Goal: Information Seeking & Learning: Learn about a topic

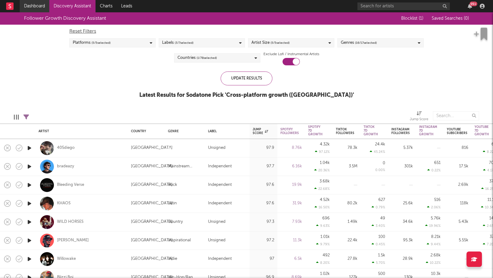
click at [28, 2] on link "Dashboard" at bounding box center [35, 6] width 30 height 12
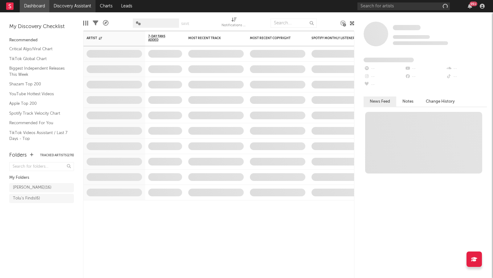
click at [74, 7] on link "Discovery Assistant" at bounding box center [72, 6] width 46 height 12
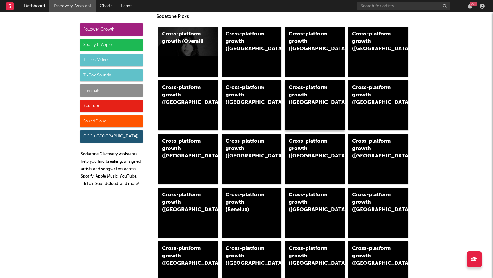
scroll to position [36, 0]
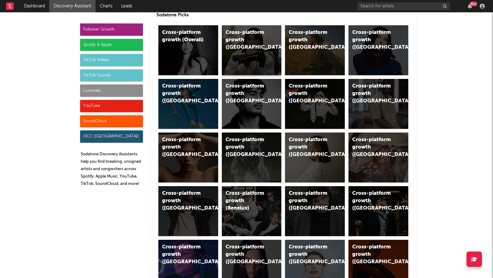
click at [268, 53] on div "Cross-platform growth (UK)" at bounding box center [252, 50] width 60 height 50
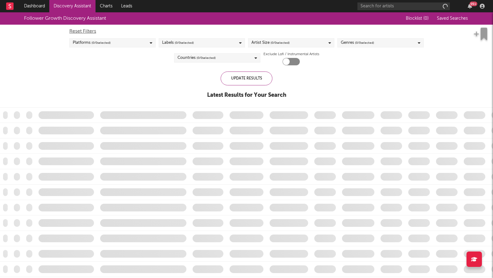
checkbox input "true"
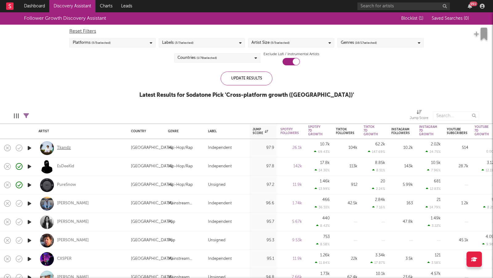
click at [64, 148] on div "Tkandz" at bounding box center [64, 148] width 14 height 6
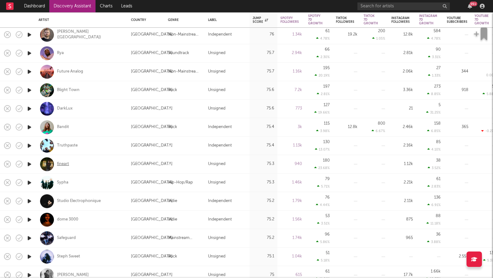
click at [65, 165] on div "fineart" at bounding box center [63, 165] width 12 height 6
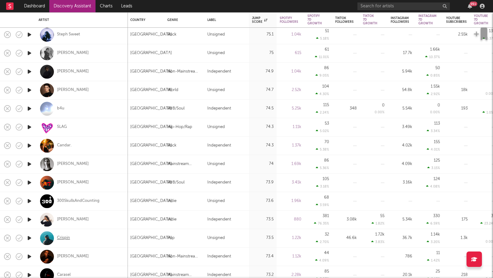
click at [63, 237] on div "Crispin" at bounding box center [63, 239] width 13 height 6
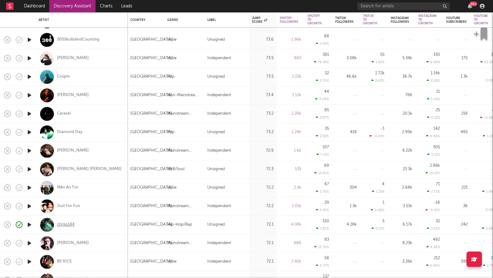
click at [69, 226] on div "chriss144" at bounding box center [66, 225] width 18 height 6
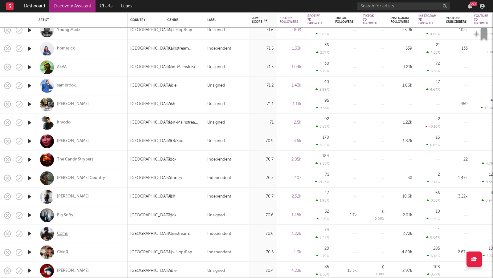
click at [62, 232] on div "Coms" at bounding box center [62, 234] width 11 height 6
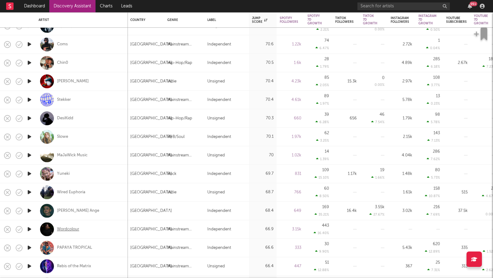
click at [72, 229] on div "Wordcolour" at bounding box center [68, 230] width 22 height 6
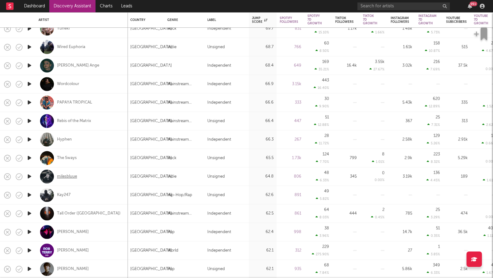
click at [71, 176] on div "milesbluue" at bounding box center [67, 177] width 20 height 6
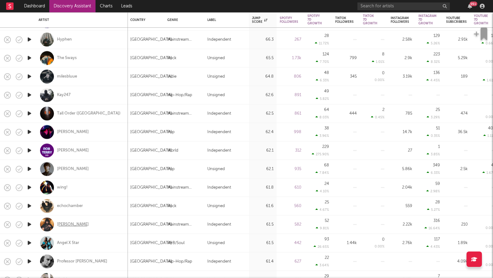
click at [66, 224] on div "Joe Rolét" at bounding box center [73, 225] width 32 height 6
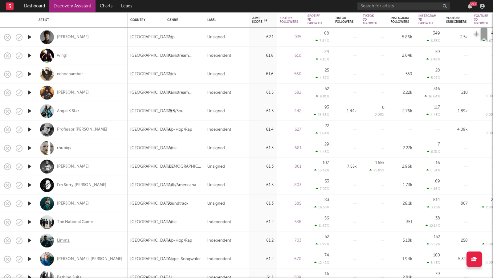
click at [63, 241] on div "Limmz" at bounding box center [63, 241] width 13 height 6
click at [73, 8] on link "Discovery Assistant" at bounding box center [72, 6] width 46 height 12
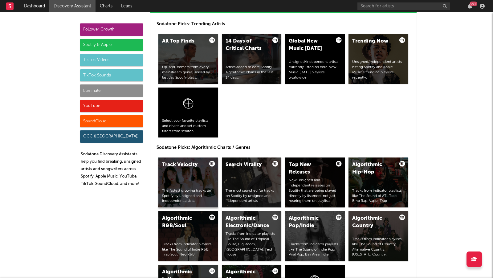
scroll to position [600, 0]
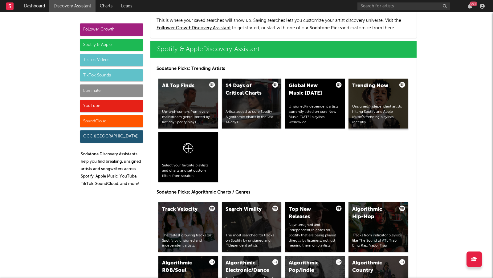
click at [365, 101] on div "Trending Now Unsigned/independent artists hitting Spotify and Apple Music’s tre…" at bounding box center [379, 104] width 60 height 50
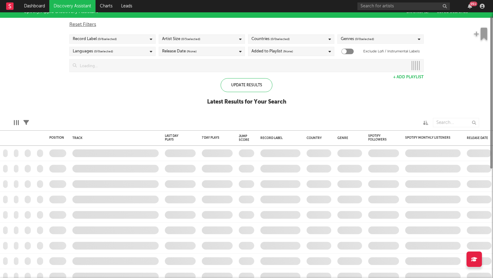
checkbox input "true"
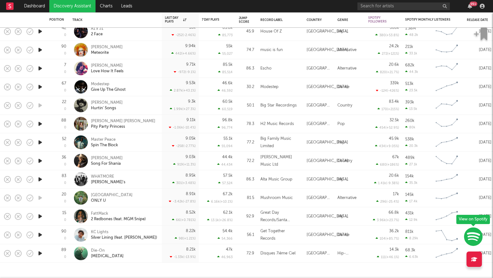
click at [72, 7] on link "Discovery Assistant" at bounding box center [72, 6] width 46 height 12
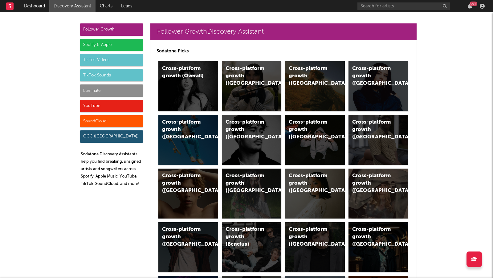
click at [110, 88] on div "Luminate" at bounding box center [111, 91] width 63 height 12
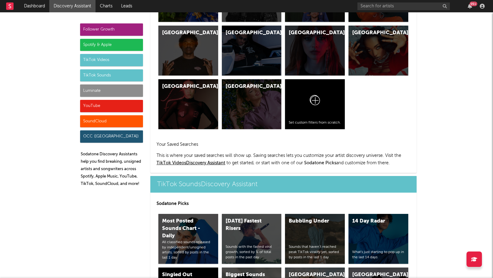
scroll to position [2678, 0]
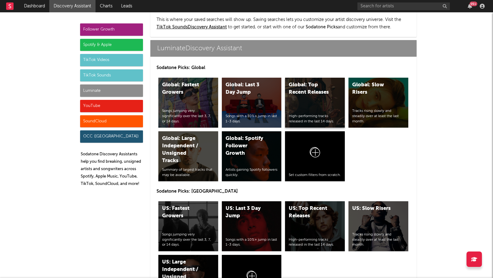
click at [311, 88] on div "Global: Top Recent Releases High-performing tracks released in the last 14 days." at bounding box center [315, 103] width 60 height 50
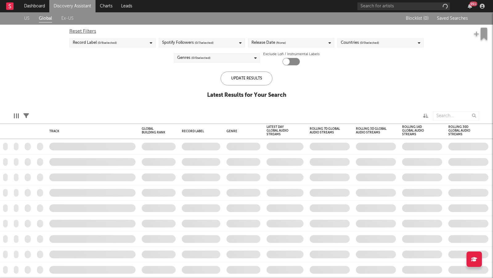
checkbox input "true"
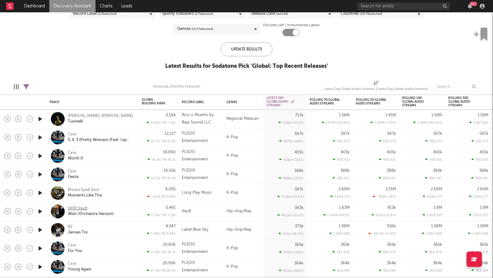
click at [81, 208] on div "1400 Vault" at bounding box center [78, 209] width 20 height 6
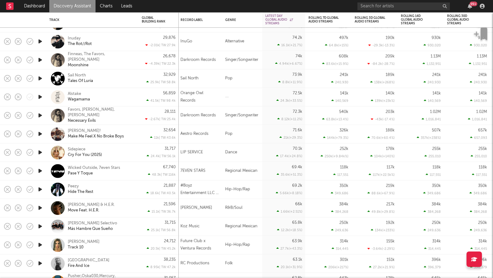
click at [91, 5] on link "Discovery Assistant" at bounding box center [72, 6] width 46 height 12
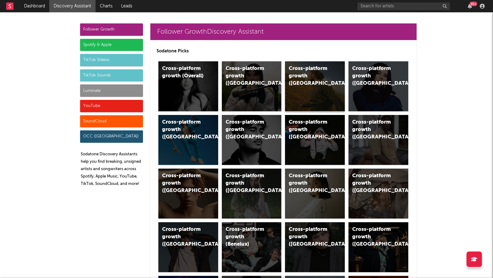
click at [318, 93] on div "Cross-platform growth (US)" at bounding box center [315, 86] width 60 height 50
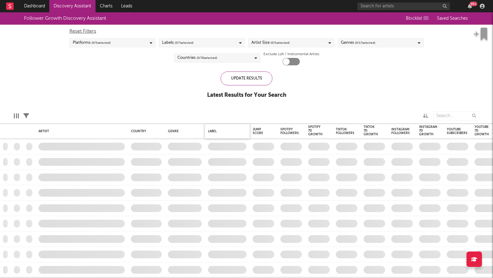
checkbox input "true"
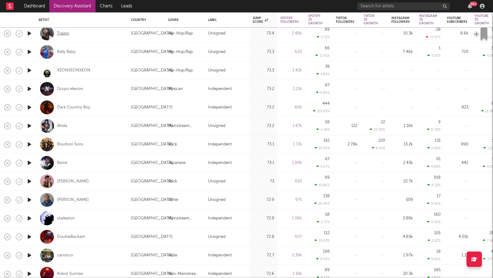
click at [66, 32] on div "Traiqo" at bounding box center [63, 34] width 12 height 6
click at [73, 51] on div "Bally Baby" at bounding box center [66, 52] width 19 height 6
click at [75, 72] on div "XEONXEONXEON" at bounding box center [73, 71] width 33 height 6
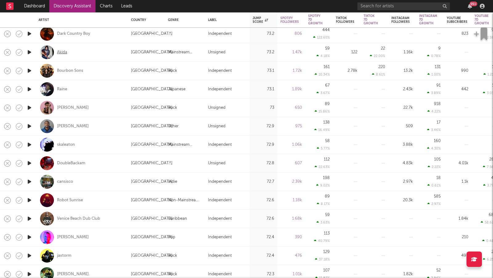
click at [64, 51] on div "Akida" at bounding box center [62, 53] width 10 height 6
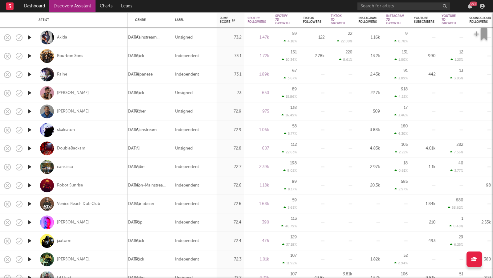
click at [57, 74] on div "Raine" at bounding box center [82, 74] width 86 height 18
select select "1w"
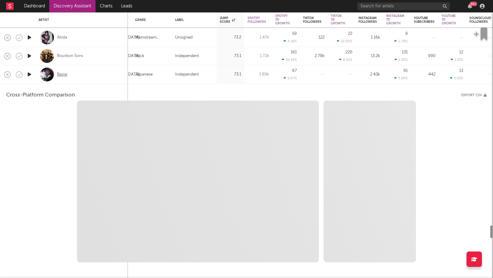
select select "1w"
click at [61, 74] on div "Raine" at bounding box center [62, 75] width 10 height 6
select select "1m"
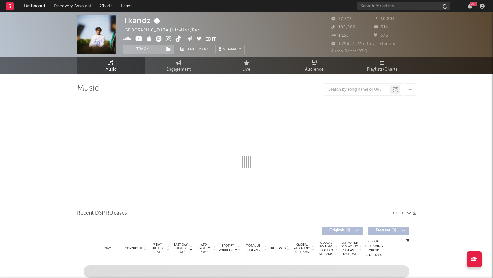
click at [167, 38] on icon at bounding box center [169, 39] width 6 height 6
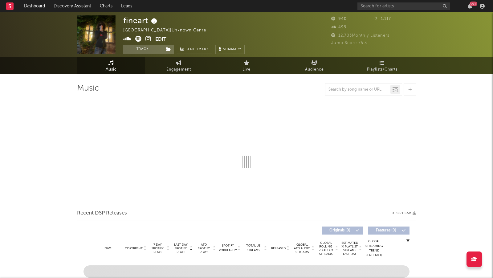
select select "1w"
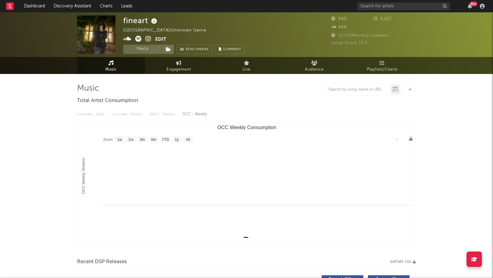
click at [148, 36] on icon at bounding box center [149, 39] width 6 height 6
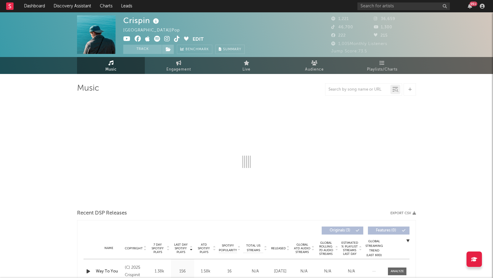
select select "6m"
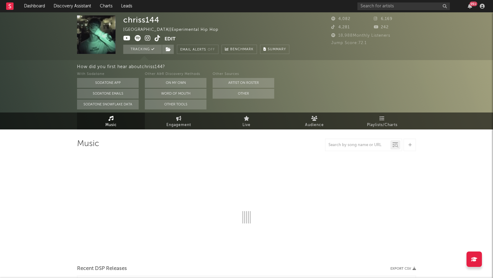
select select "6m"
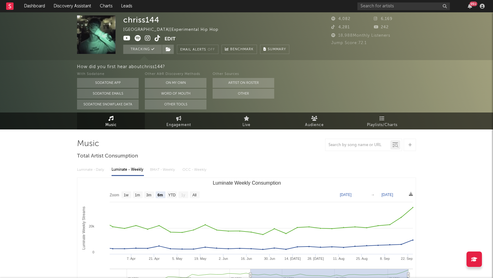
click at [146, 37] on icon at bounding box center [148, 38] width 6 height 6
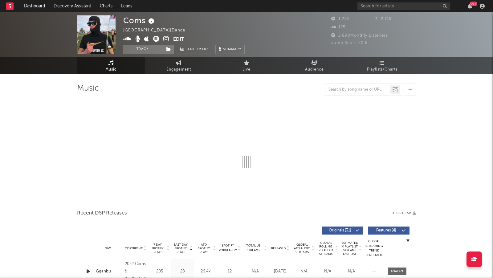
select select "1w"
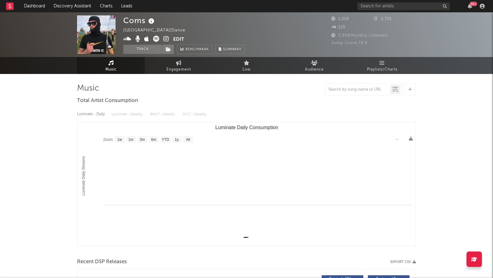
click at [166, 40] on icon at bounding box center [166, 39] width 6 height 6
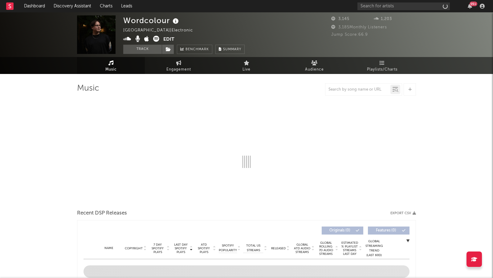
select select "6m"
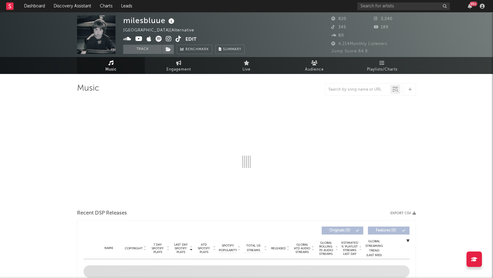
select select "6m"
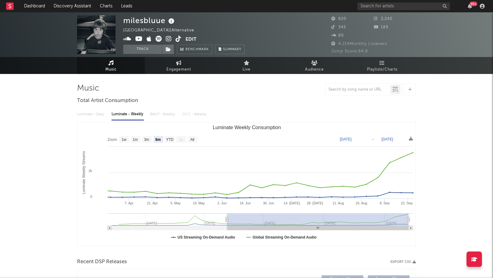
click at [168, 39] on icon at bounding box center [169, 39] width 6 height 6
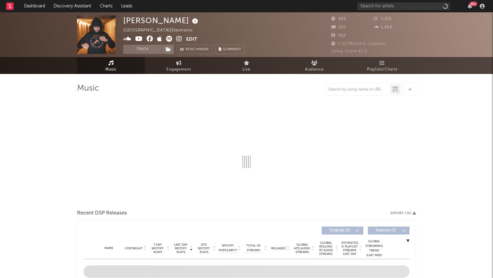
select select "1w"
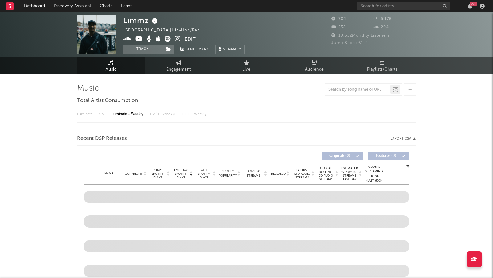
select select "1w"
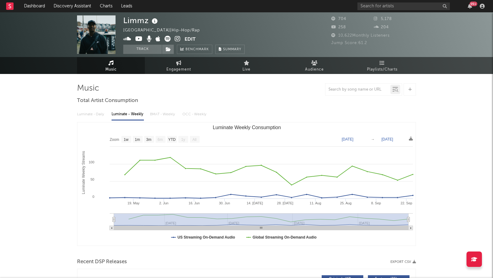
click at [176, 37] on icon at bounding box center [178, 39] width 6 height 6
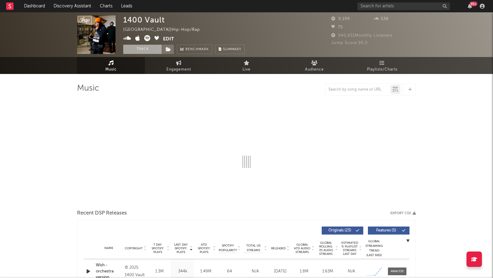
select select "6m"
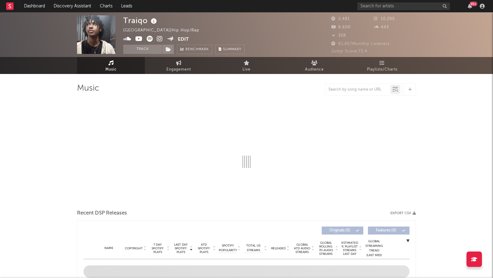
select select "6m"
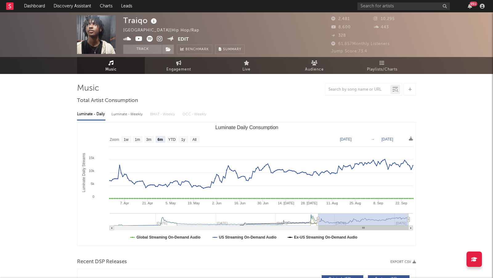
click at [159, 39] on icon at bounding box center [160, 39] width 6 height 6
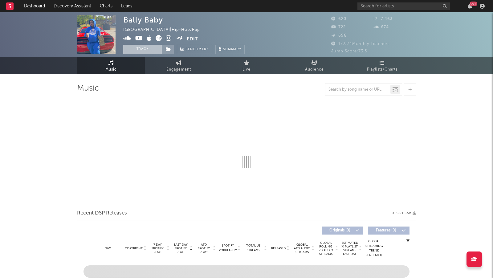
select select "6m"
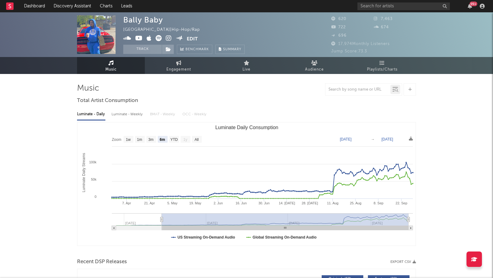
click at [165, 38] on span at bounding box center [155, 39] width 64 height 8
click at [167, 38] on icon at bounding box center [169, 38] width 6 height 6
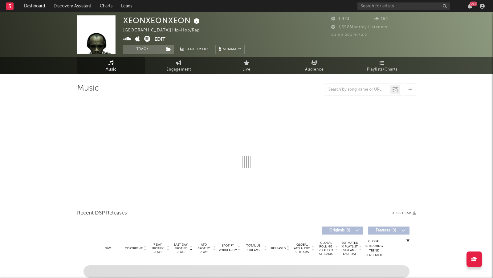
select select "1w"
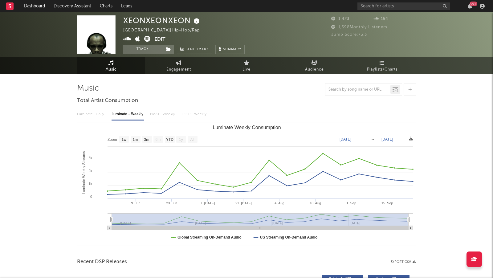
click at [126, 38] on icon at bounding box center [127, 39] width 8 height 6
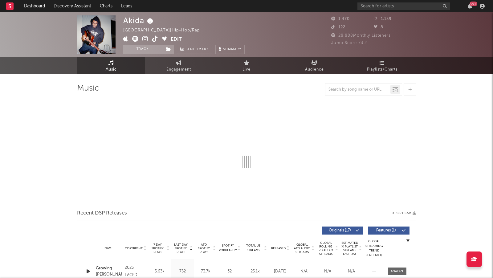
click at [144, 37] on icon at bounding box center [145, 39] width 6 height 6
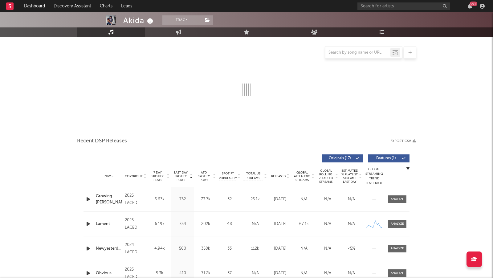
scroll to position [76, 0]
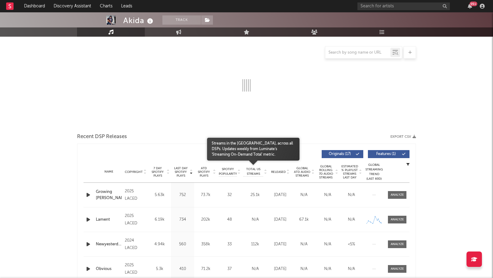
click at [252, 172] on span "Total US Streams" at bounding box center [254, 171] width 20 height 9
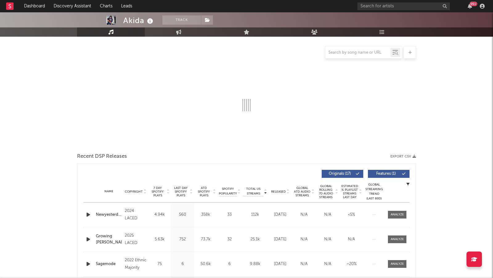
scroll to position [0, 0]
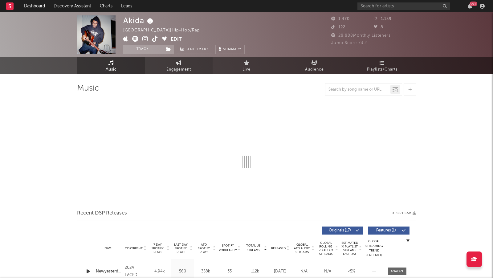
click at [186, 67] on span "Engagement" at bounding box center [179, 69] width 25 height 7
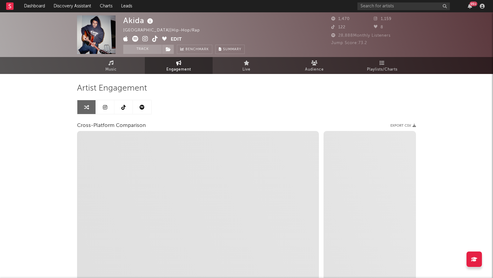
select select "1w"
select select "1m"
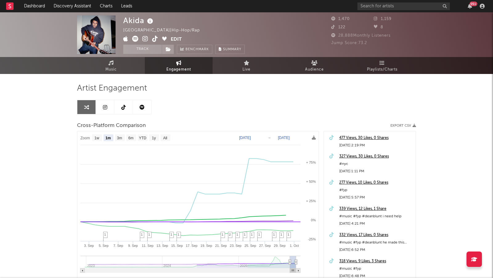
click at [124, 109] on icon at bounding box center [124, 107] width 4 height 5
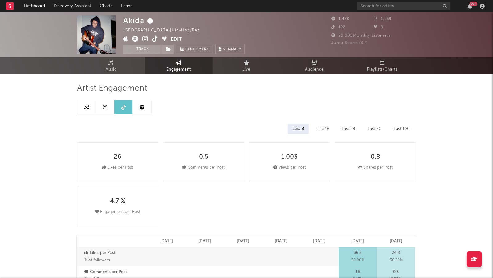
click at [153, 35] on div "Akida United States | Hip-Hop/Rap Edit Track Benchmark Summary" at bounding box center [184, 34] width 122 height 39
select select "6m"
click at [155, 37] on icon at bounding box center [155, 39] width 6 height 6
click at [136, 38] on icon at bounding box center [135, 39] width 6 height 6
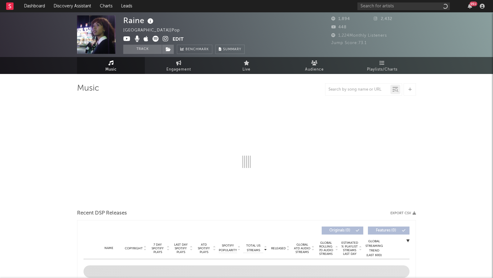
select select "1w"
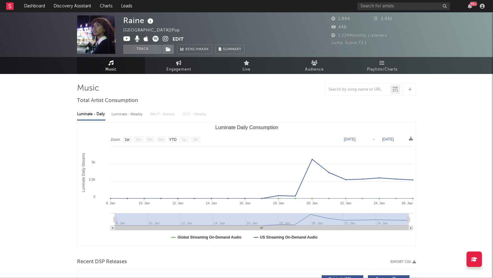
click at [167, 38] on icon at bounding box center [166, 39] width 6 height 6
click at [165, 38] on icon at bounding box center [166, 39] width 6 height 6
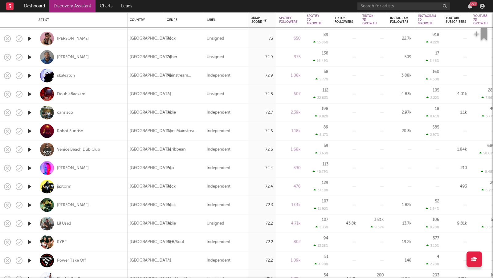
click at [71, 76] on div "skaleaton" at bounding box center [66, 76] width 18 height 6
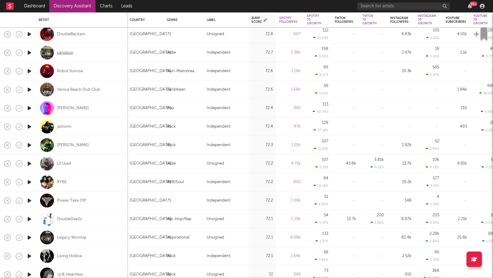
click at [68, 54] on div "cansisco" at bounding box center [65, 53] width 16 height 6
click at [72, 34] on div "DoubleBackam" at bounding box center [71, 34] width 28 height 6
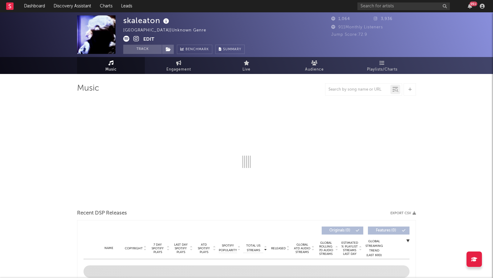
select select "1w"
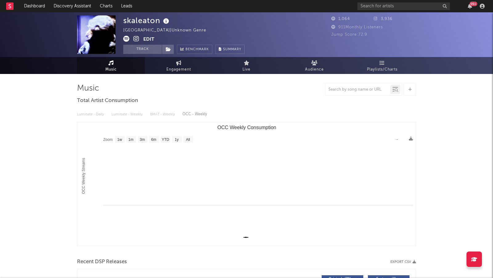
click at [134, 37] on icon at bounding box center [137, 39] width 6 height 6
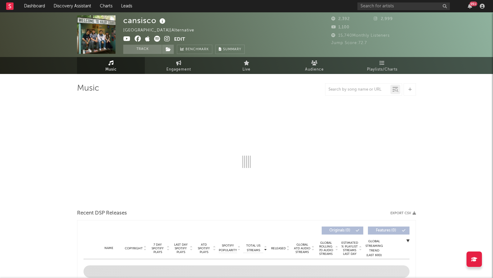
select select "6m"
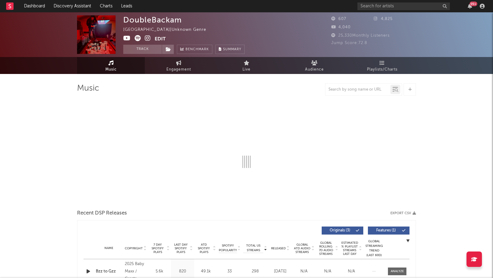
click at [148, 38] on icon at bounding box center [148, 38] width 6 height 6
select select "1w"
